Goal: Task Accomplishment & Management: Manage account settings

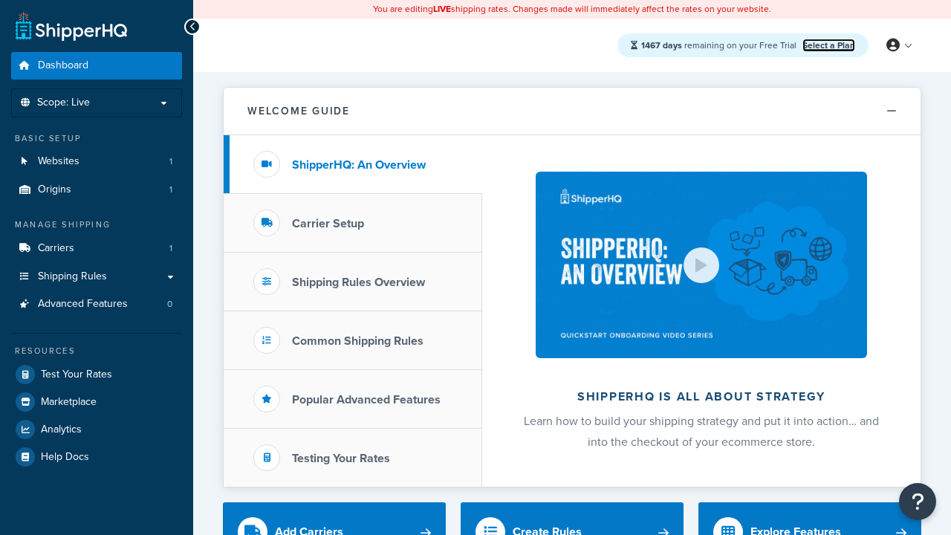
click at [829, 45] on link "Select a Plan" at bounding box center [829, 45] width 53 height 13
